Goal: Obtain resource: Download file/media

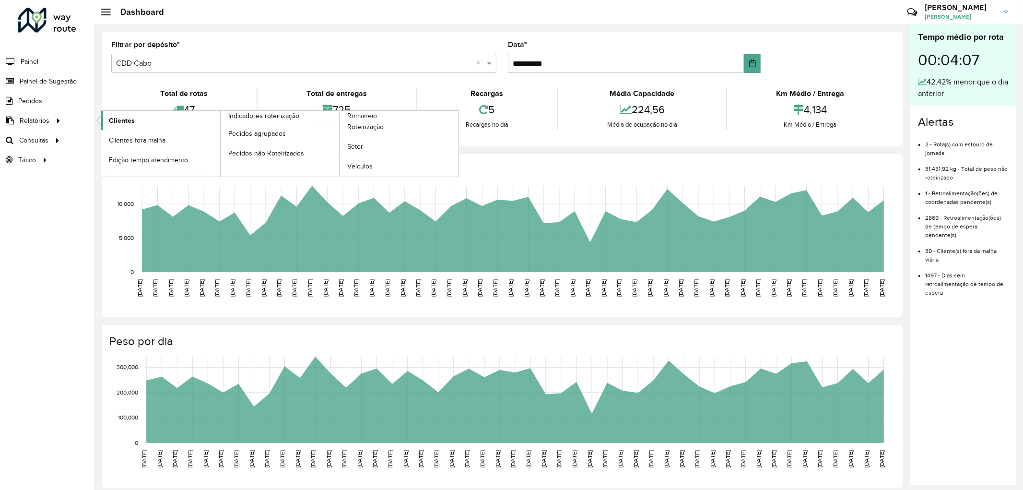
click at [111, 123] on span "Clientes" at bounding box center [122, 121] width 26 height 10
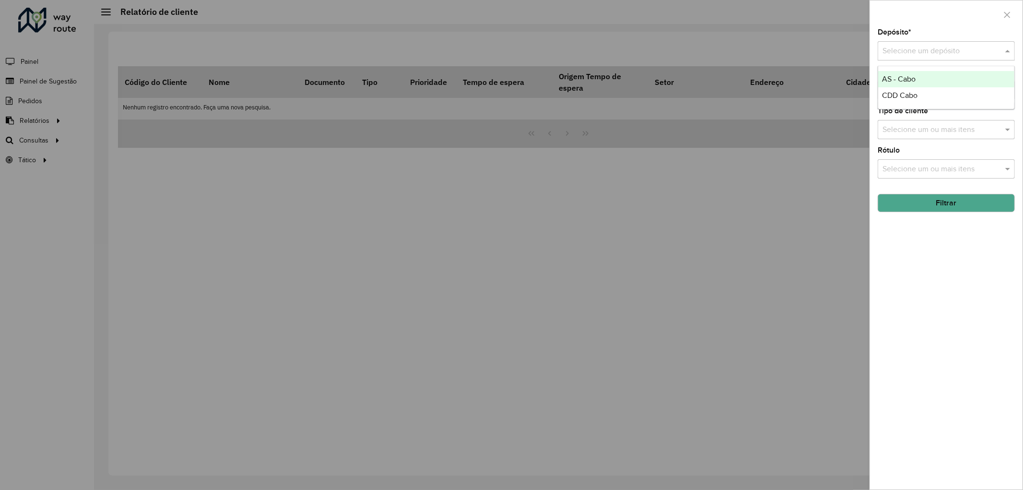
click at [945, 53] on input "text" at bounding box center [936, 52] width 108 height 12
click at [904, 96] on span "CDD Cabo" at bounding box center [899, 95] width 35 height 8
click at [933, 96] on input "text" at bounding box center [941, 91] width 123 height 12
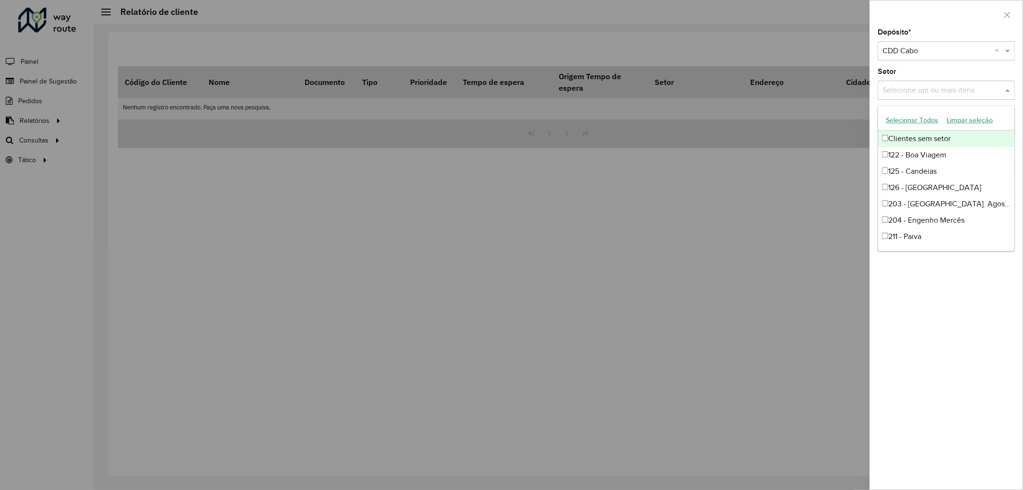
click at [918, 100] on div "Selecione um ou mais itens" at bounding box center [946, 90] width 137 height 19
click at [931, 296] on div "Depósito * Selecione um depósito × CDD Cabo × Setor Selecione um ou mais itens …" at bounding box center [946, 259] width 153 height 460
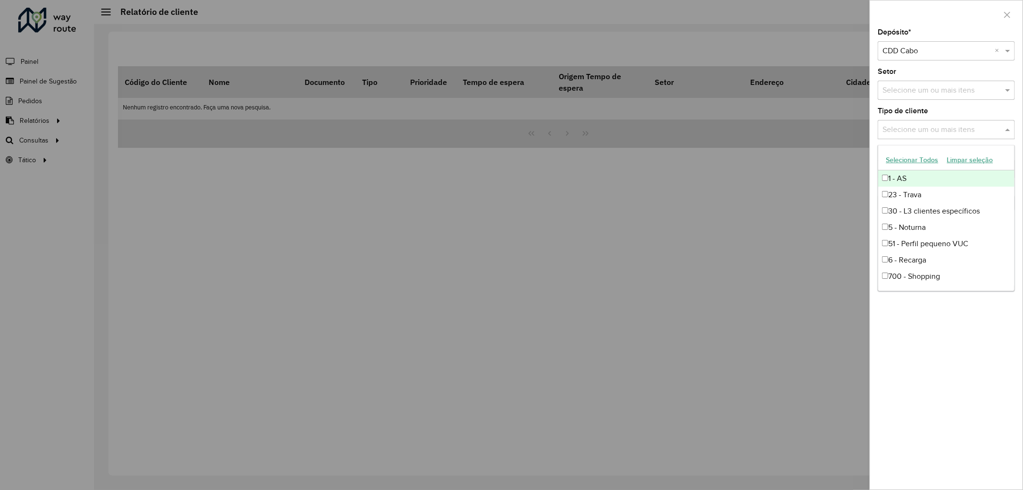
click at [987, 139] on div "Selecione um ou mais itens" at bounding box center [946, 129] width 137 height 19
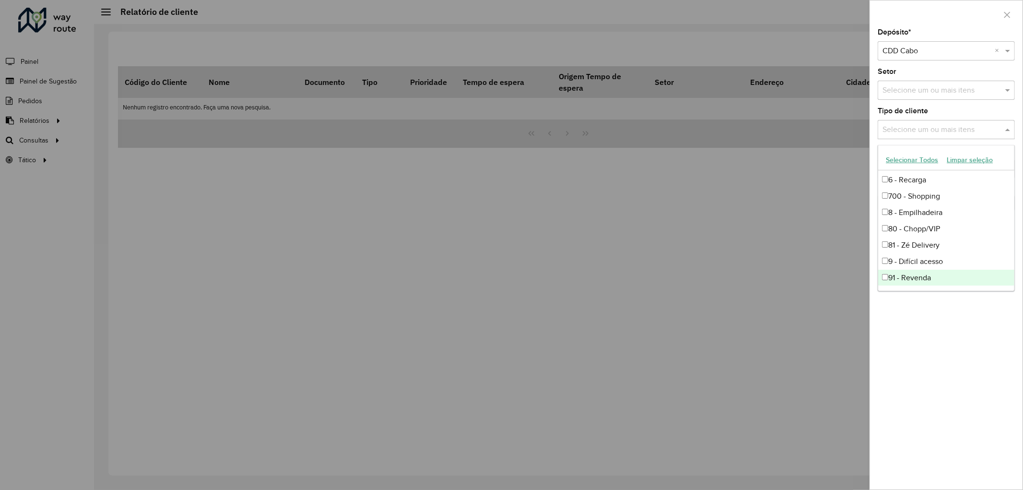
click at [1003, 281] on div "91 - Revenda" at bounding box center [946, 278] width 136 height 16
click at [1003, 280] on div "91 - Revenda" at bounding box center [946, 278] width 136 height 16
click at [912, 232] on div "5 - Noturna" at bounding box center [946, 227] width 136 height 16
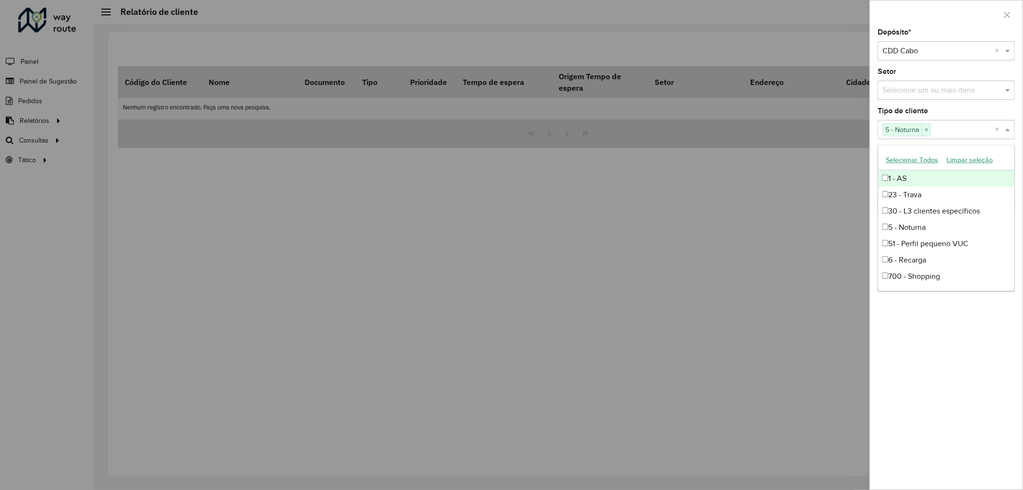
click at [1007, 135] on span at bounding box center [1009, 130] width 12 height 12
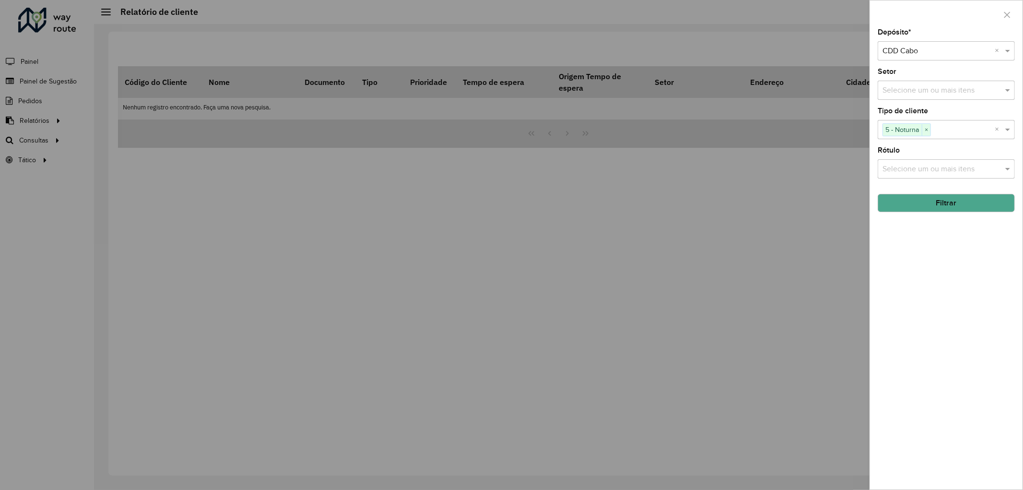
click at [948, 209] on button "Filtrar" at bounding box center [946, 203] width 137 height 18
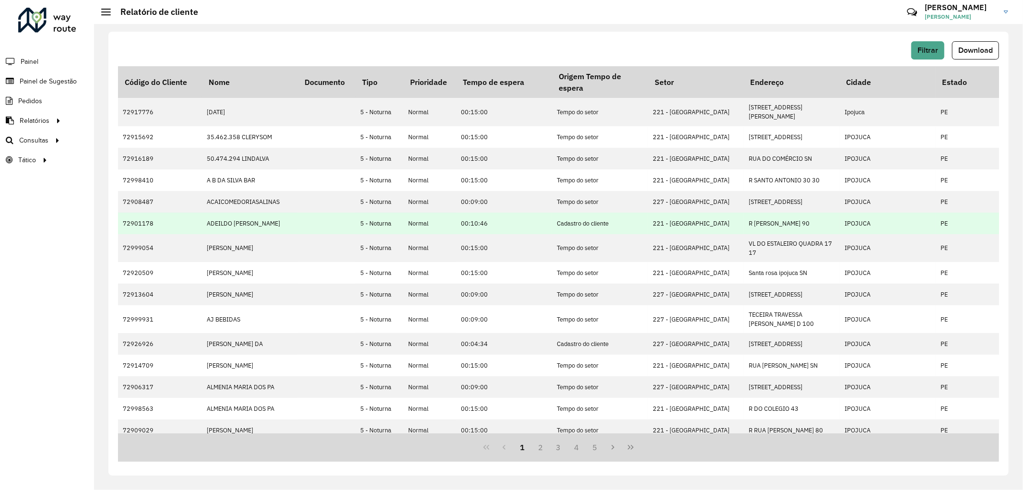
scroll to position [106, 0]
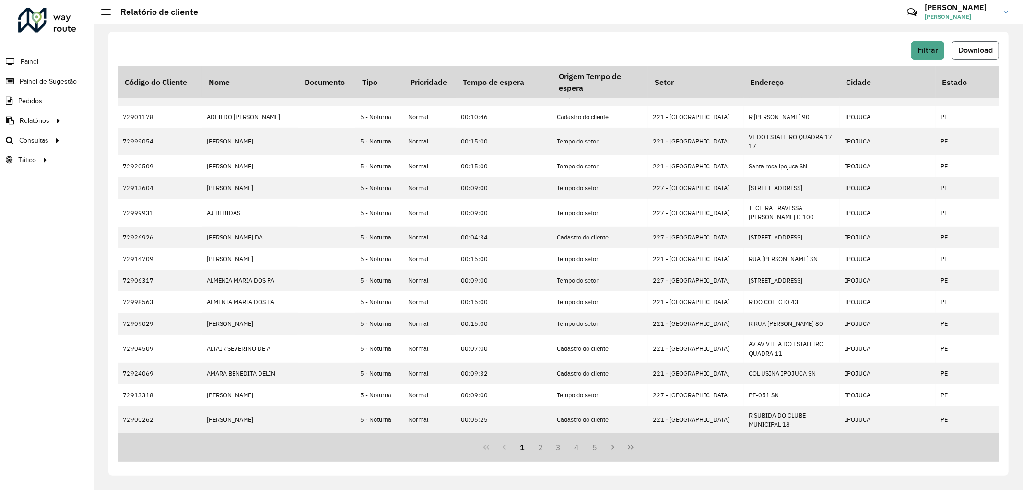
click at [967, 50] on span "Download" at bounding box center [975, 50] width 35 height 8
